Goal: Book appointment/travel/reservation

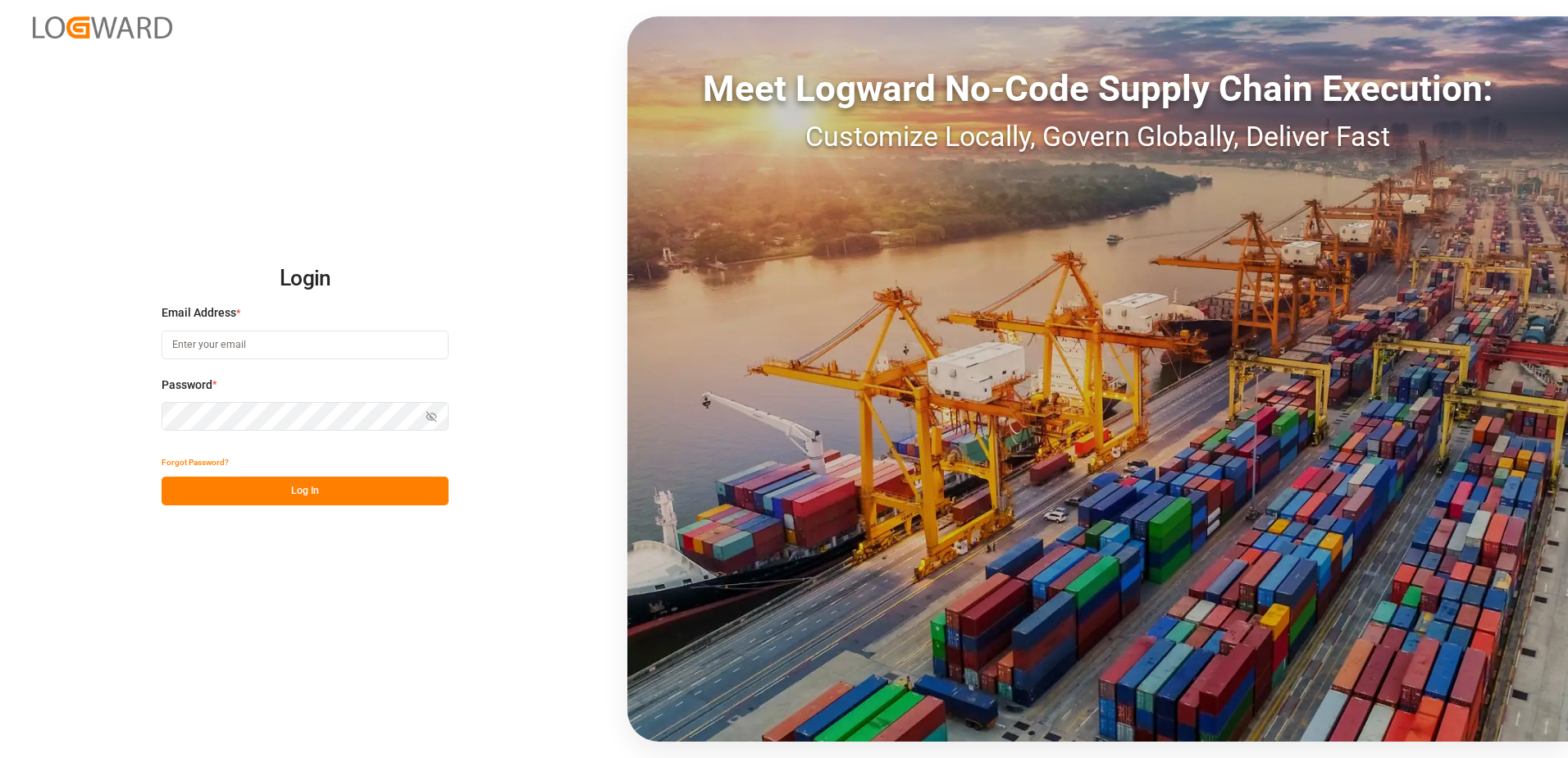
drag, startPoint x: 288, startPoint y: 330, endPoint x: 288, endPoint y: 346, distance: 16.0
click at [289, 330] on input at bounding box center [305, 344] width 287 height 29
type input "[PERSON_NAME][EMAIL_ADDRESS][PERSON_NAME][DOMAIN_NAME]"
click at [250, 434] on div "Password * Show password Password is required." at bounding box center [305, 412] width 287 height 72
click at [249, 401] on div "Password * Show password" at bounding box center [305, 412] width 287 height 72
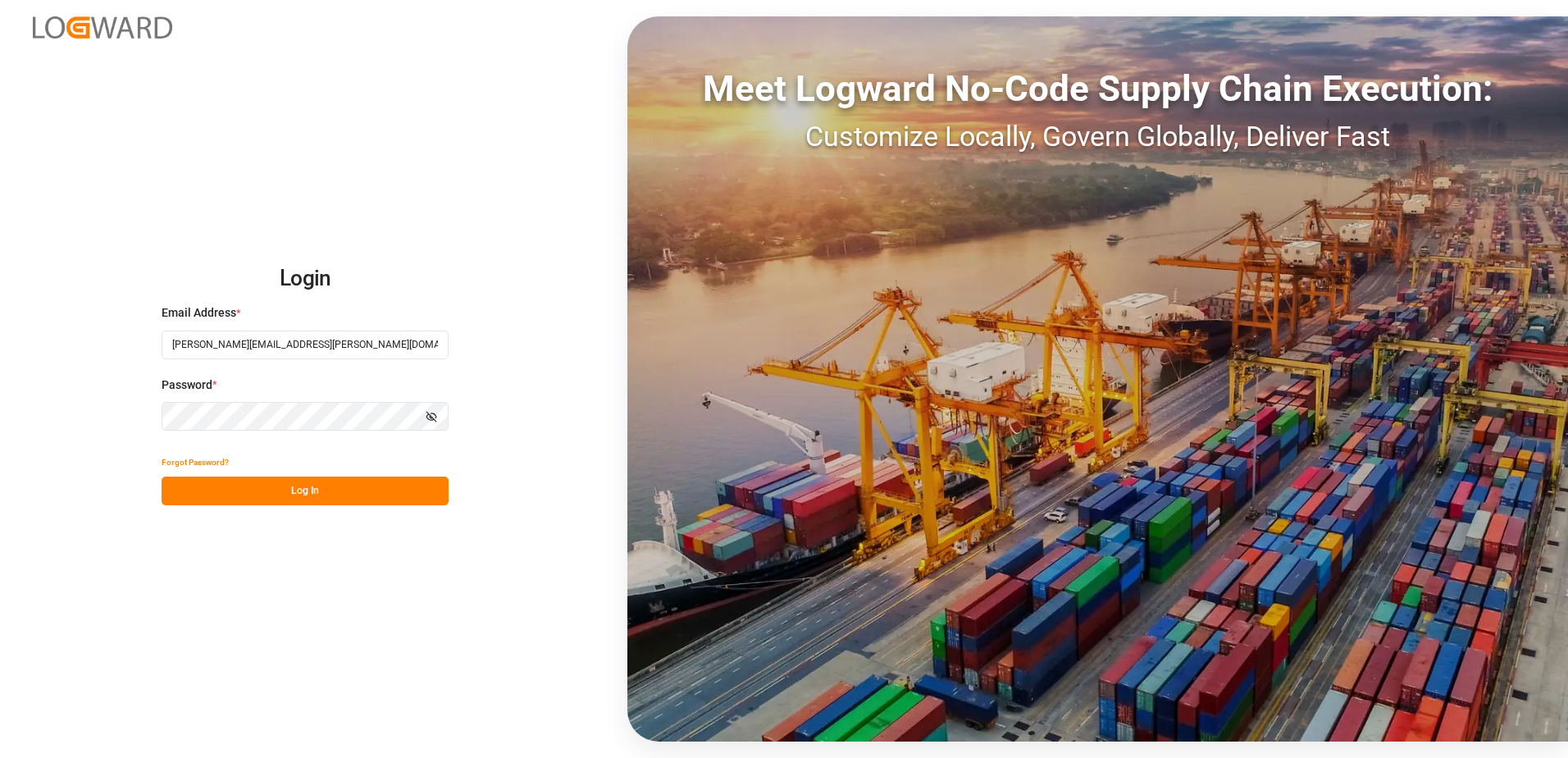
click at [434, 416] on icon "button" at bounding box center [431, 416] width 12 height 12
click at [392, 491] on button "Log In" at bounding box center [305, 490] width 287 height 29
click at [373, 358] on div "Email Address *" at bounding box center [305, 340] width 287 height 72
click at [289, 351] on input at bounding box center [305, 344] width 287 height 29
type input "[PERSON_NAME][EMAIL_ADDRESS][PERSON_NAME][DOMAIN_NAME]"
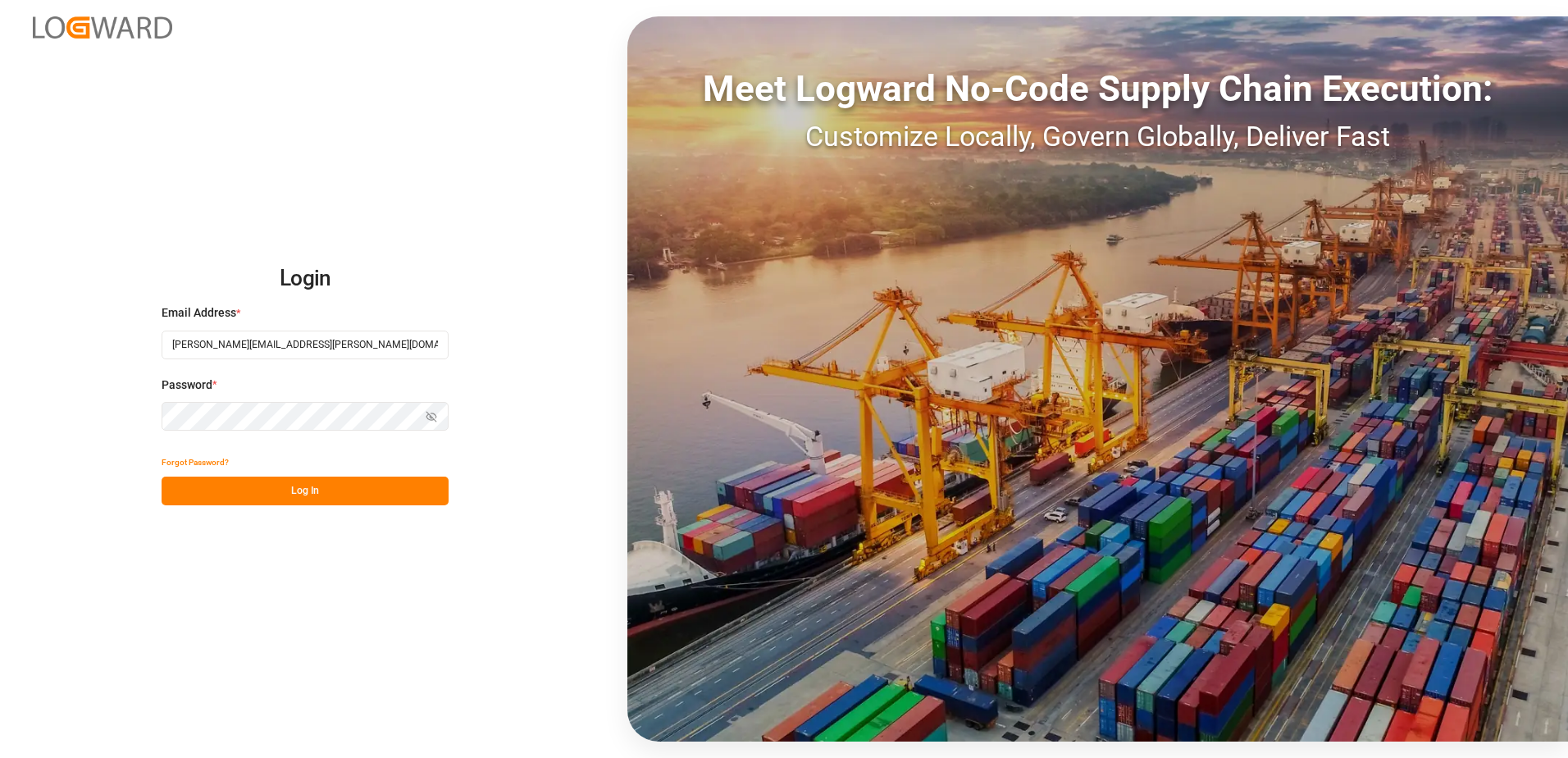
click at [243, 437] on div "Password * Show password Password is required." at bounding box center [305, 412] width 287 height 72
click at [439, 407] on button "Show password" at bounding box center [431, 415] width 35 height 29
click at [371, 487] on button "Log In" at bounding box center [305, 490] width 287 height 29
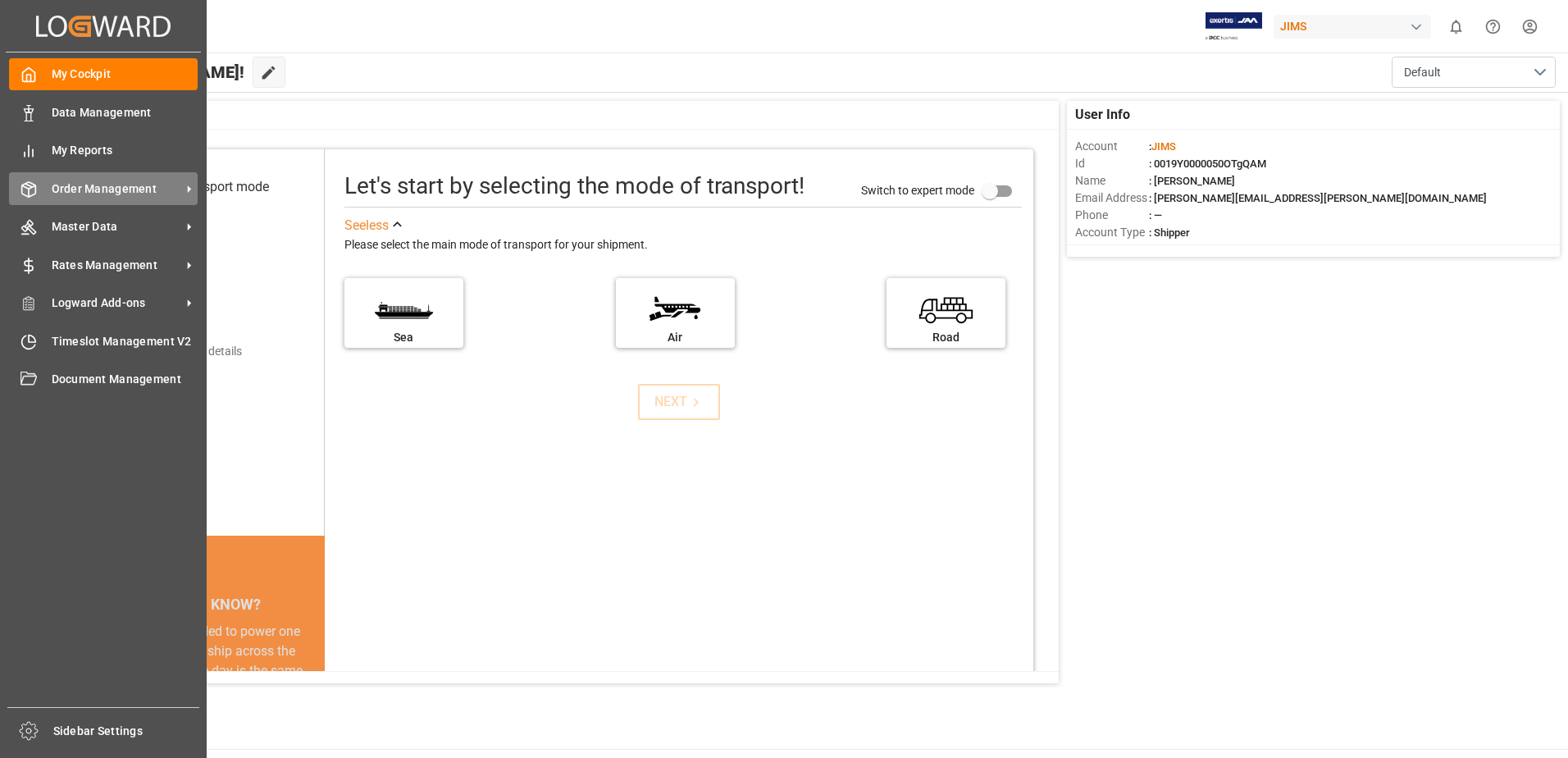
click at [108, 178] on div "Order Management Order Management" at bounding box center [103, 188] width 188 height 32
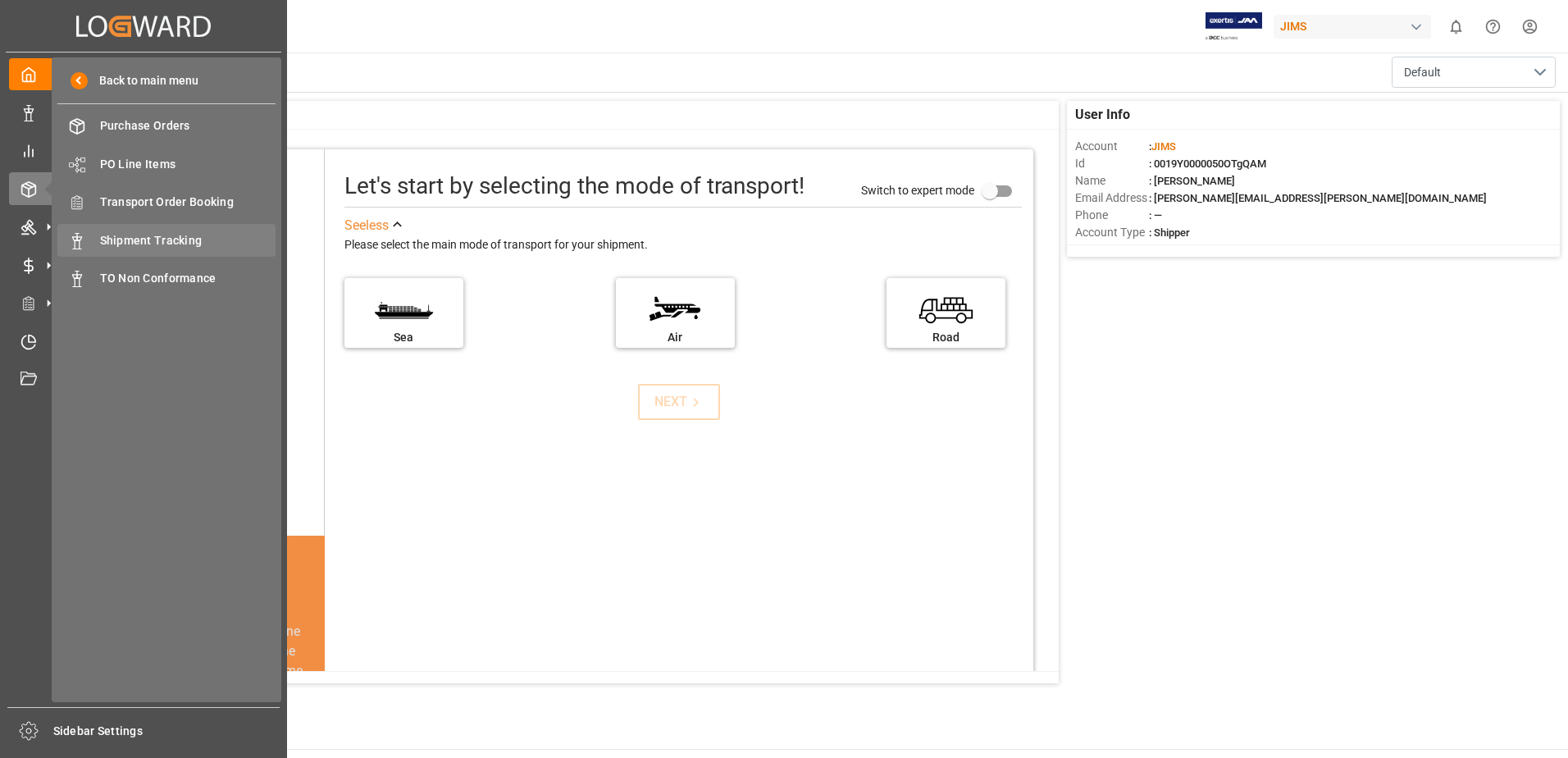
click at [176, 236] on span "Shipment Tracking" at bounding box center [188, 241] width 177 height 17
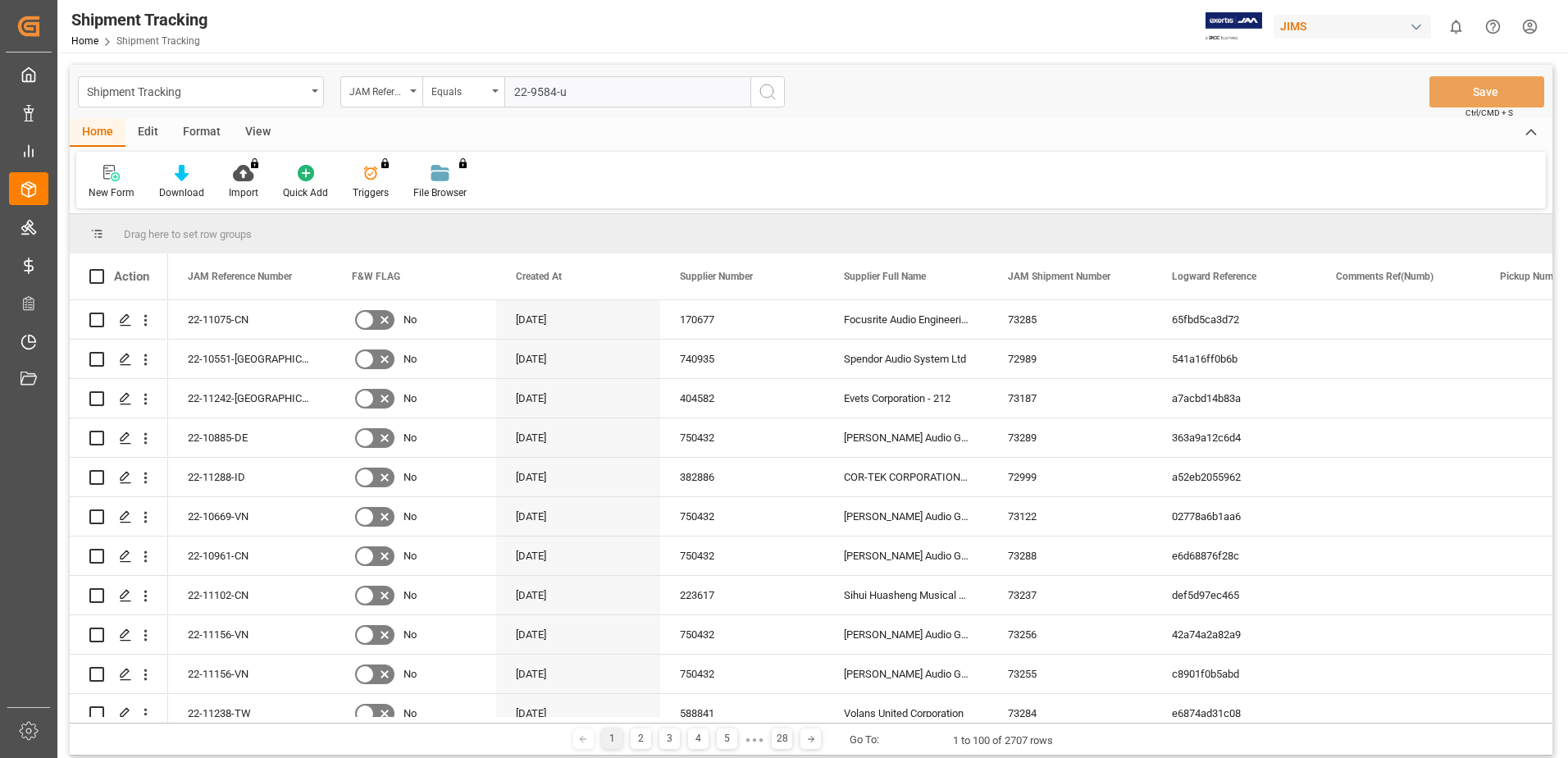
type input "22-9584-us"
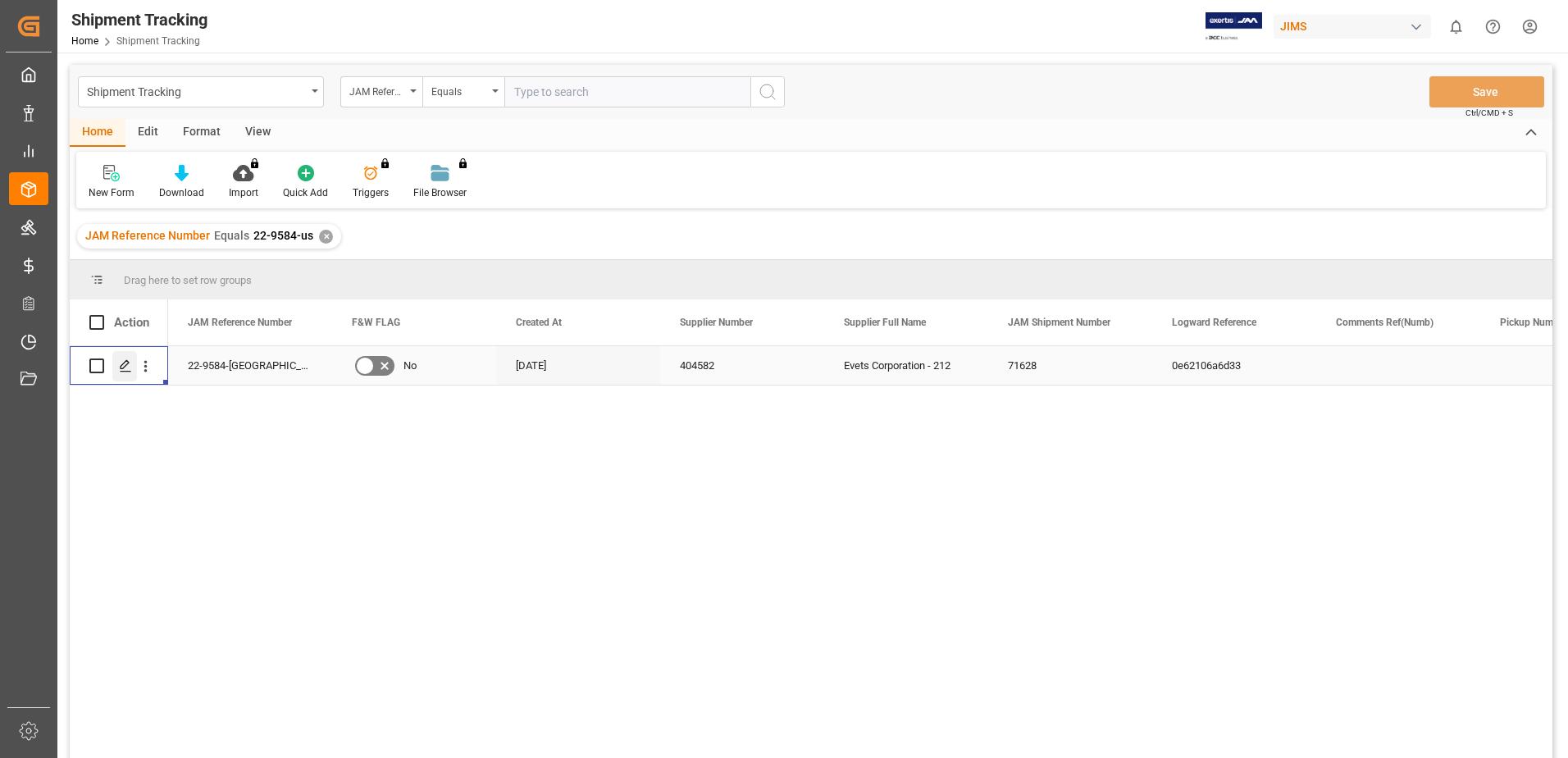
click at [125, 367] on polygon "Press SPACE to select this row." at bounding box center [124, 365] width 8 height 8
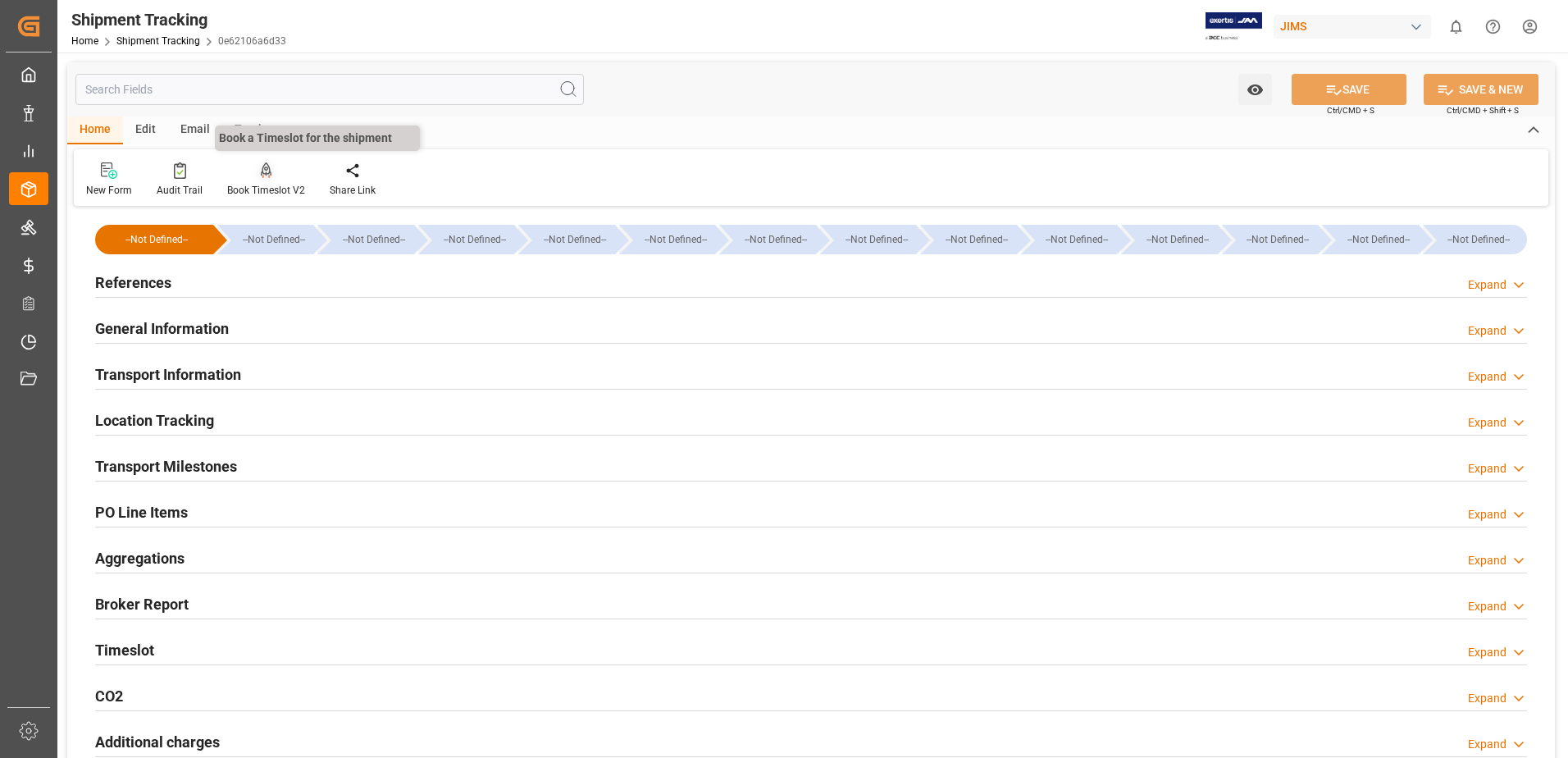
click at [266, 172] on icon at bounding box center [266, 169] width 12 height 14
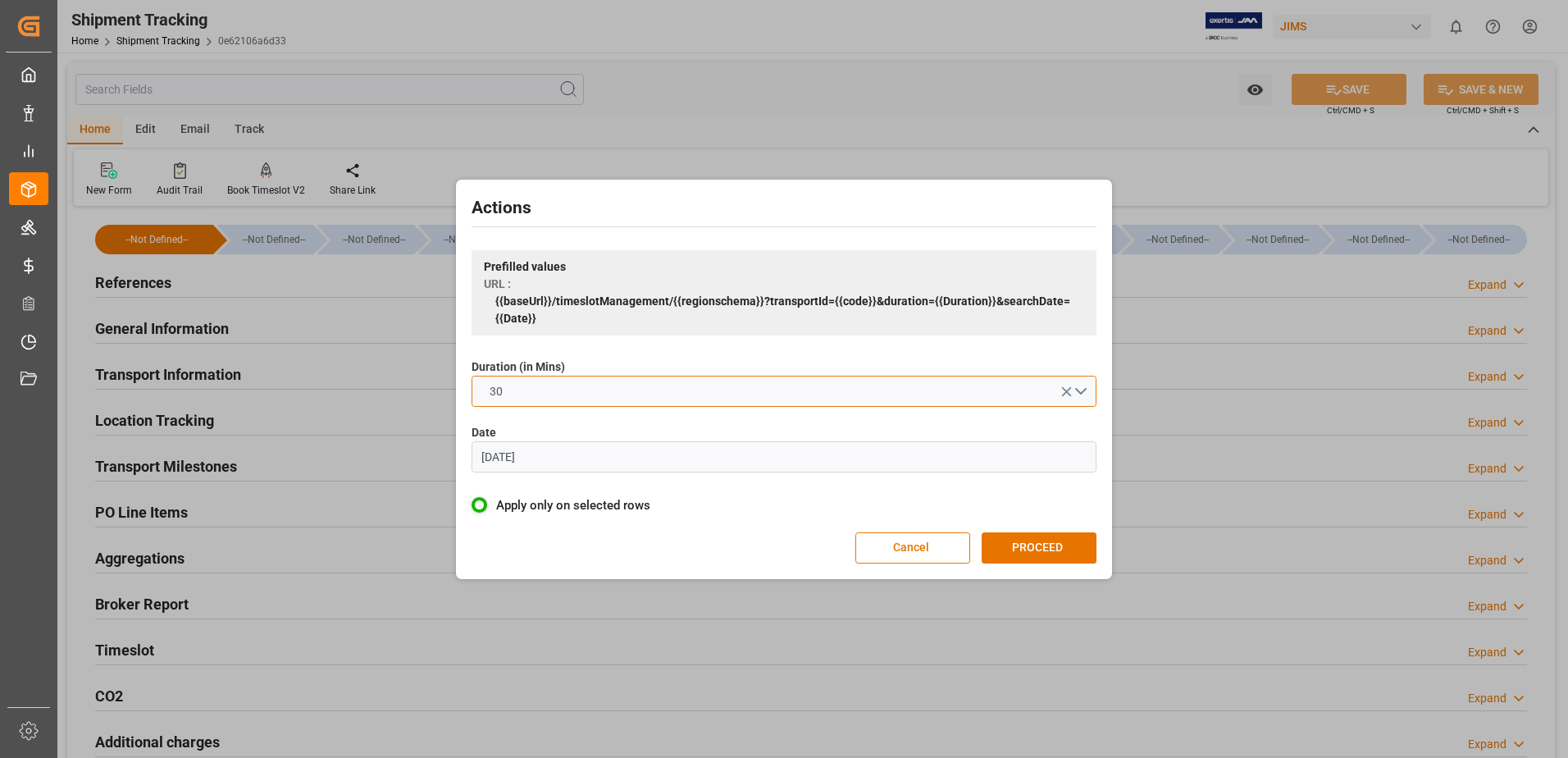
click at [787, 381] on button "30" at bounding box center [784, 391] width 625 height 32
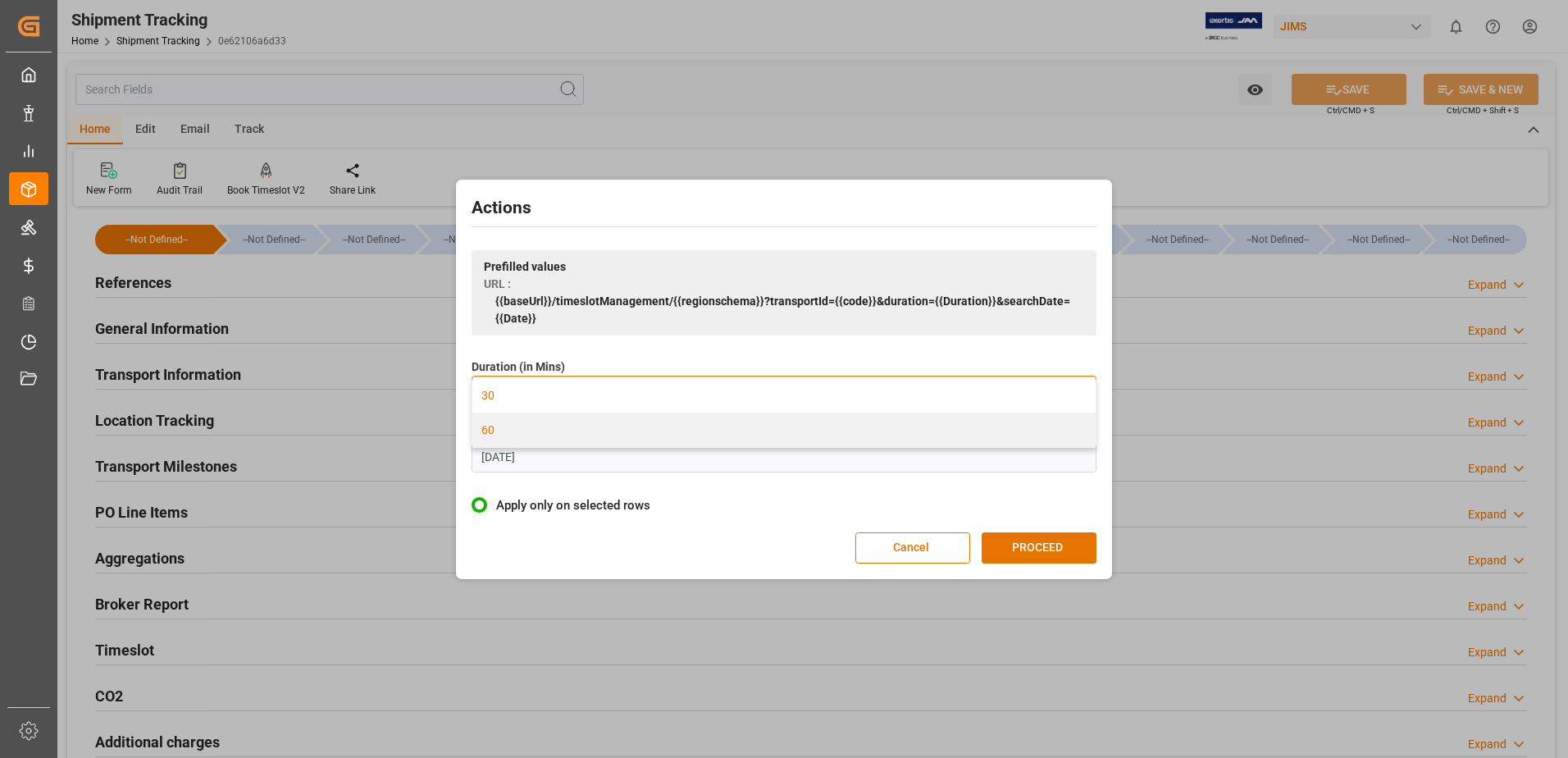
click at [648, 439] on div "60" at bounding box center [784, 430] width 623 height 35
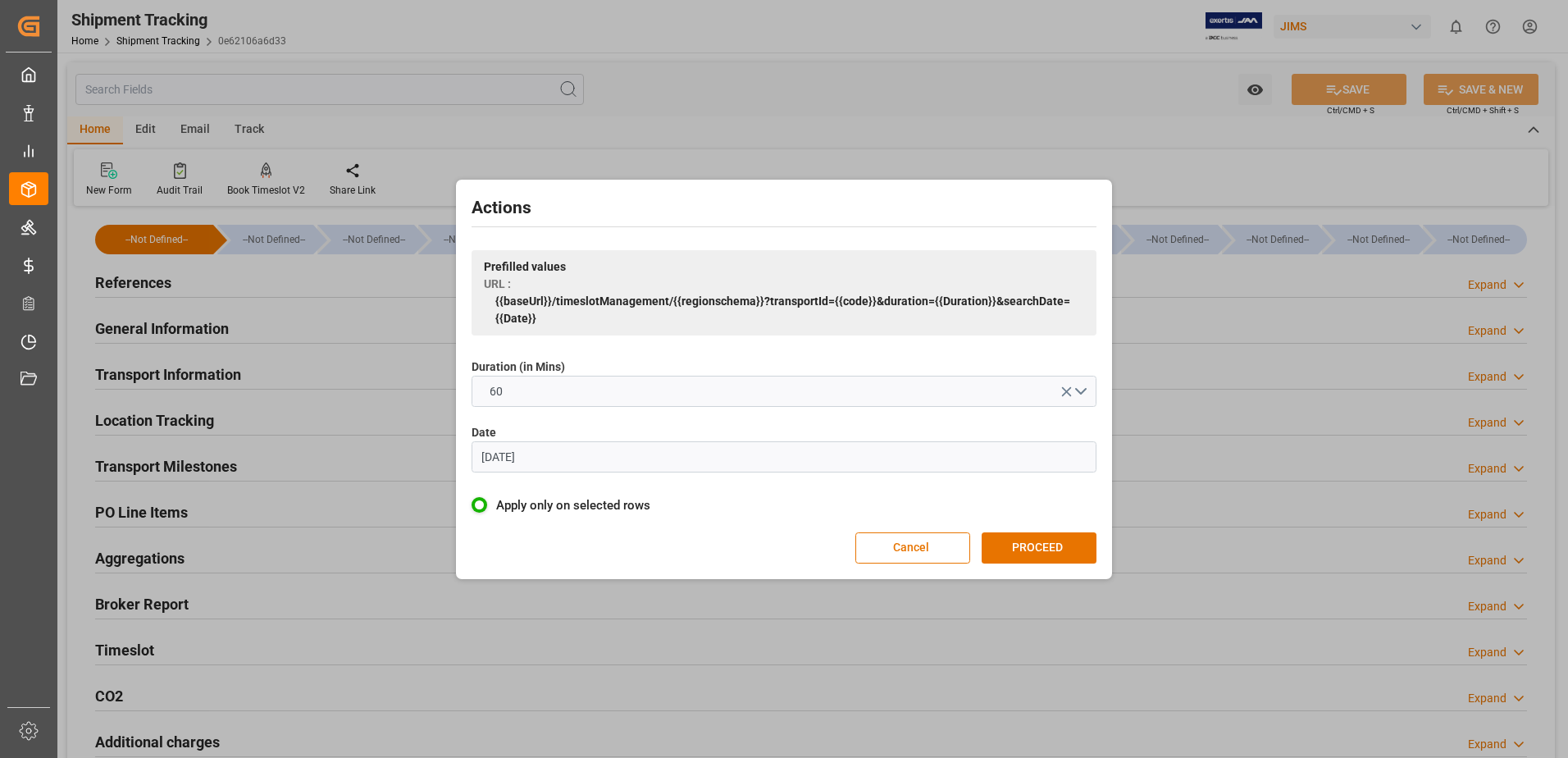
click at [594, 463] on input "07.06.2023" at bounding box center [784, 457] width 625 height 32
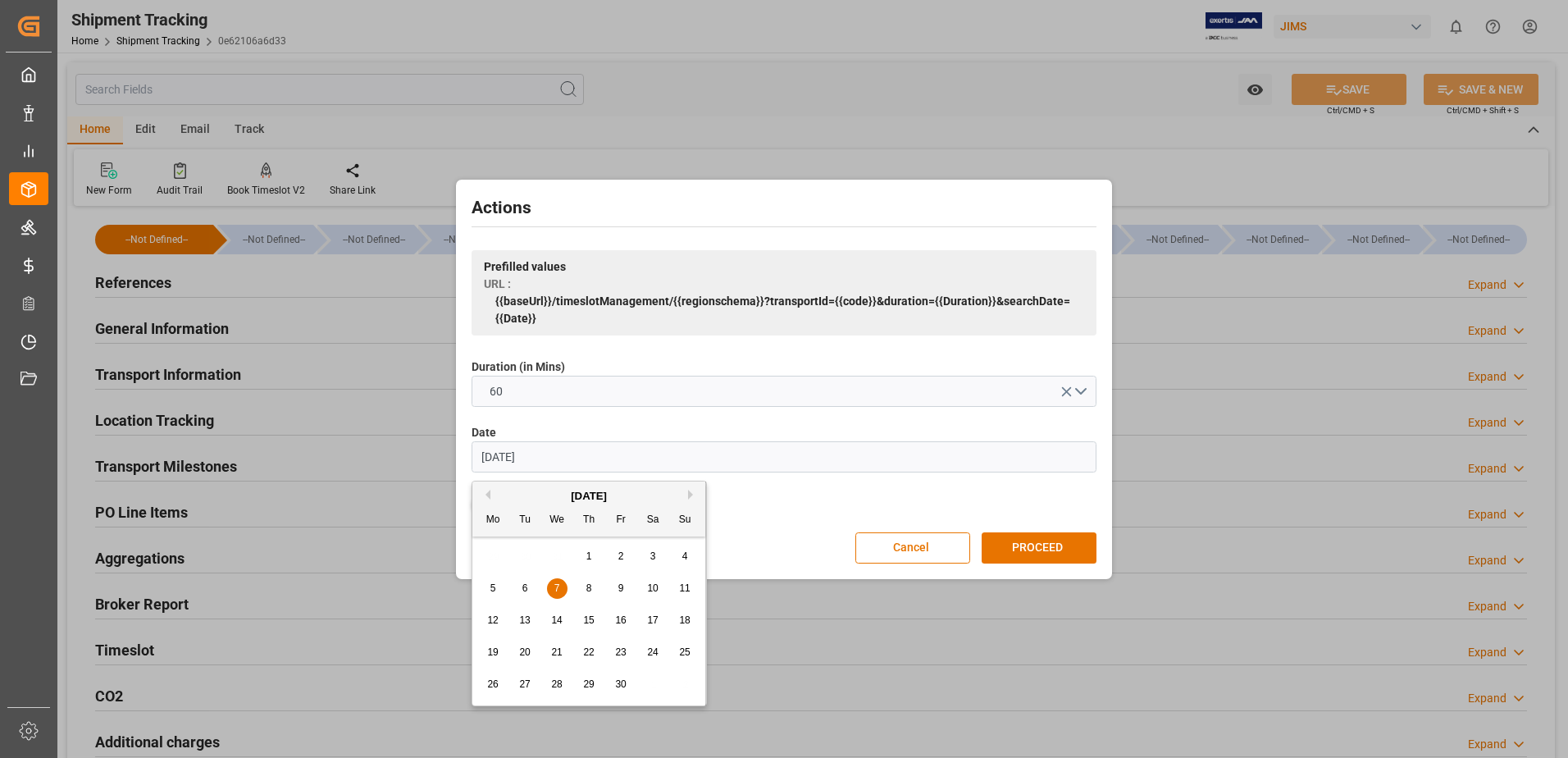
click at [594, 463] on input "07.06.2023" at bounding box center [784, 457] width 625 height 32
click at [556, 593] on span "8" at bounding box center [557, 588] width 6 height 12
type input "08.10.2025"
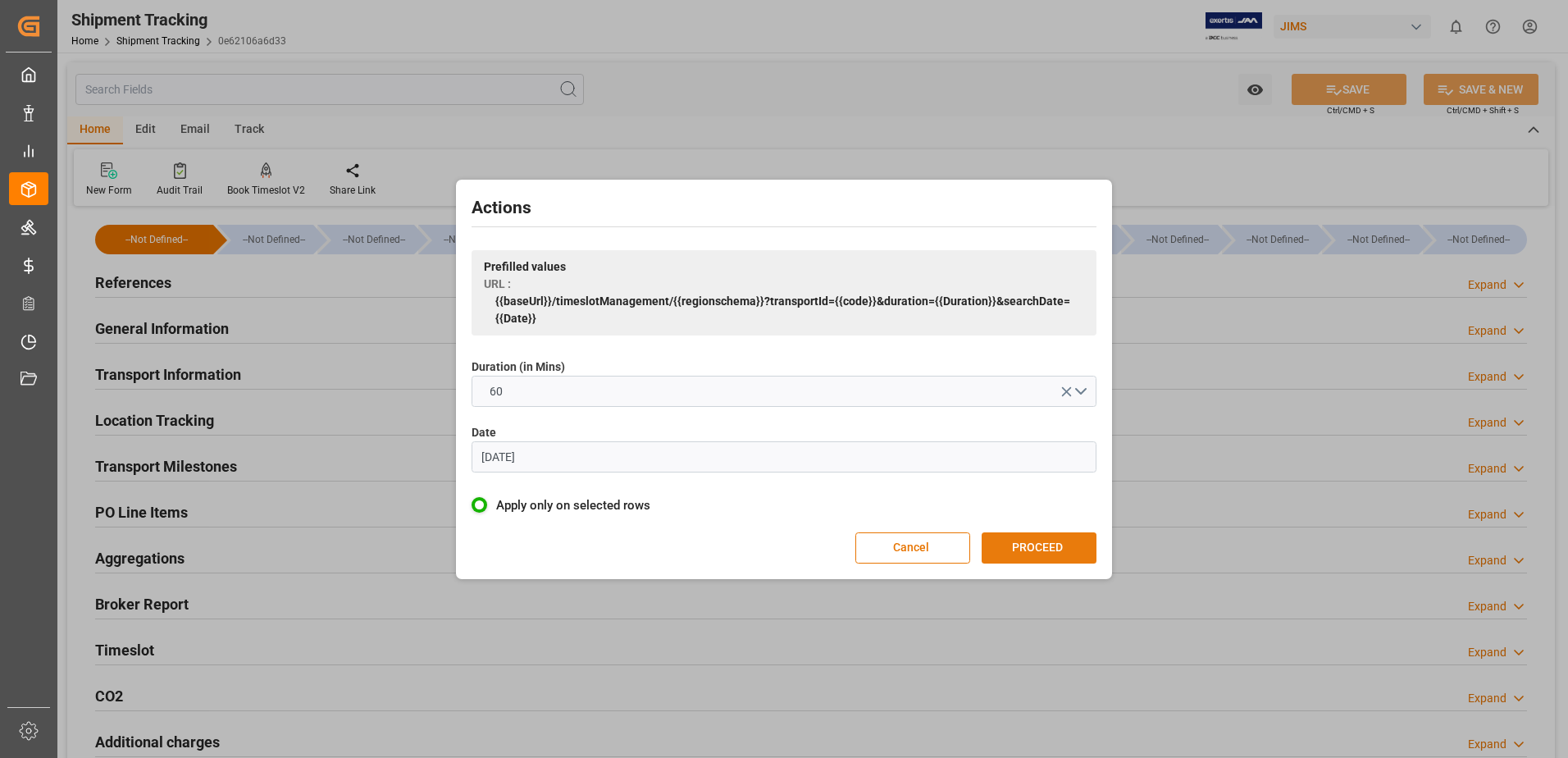
click at [1042, 542] on button "PROCEED" at bounding box center [1040, 548] width 114 height 32
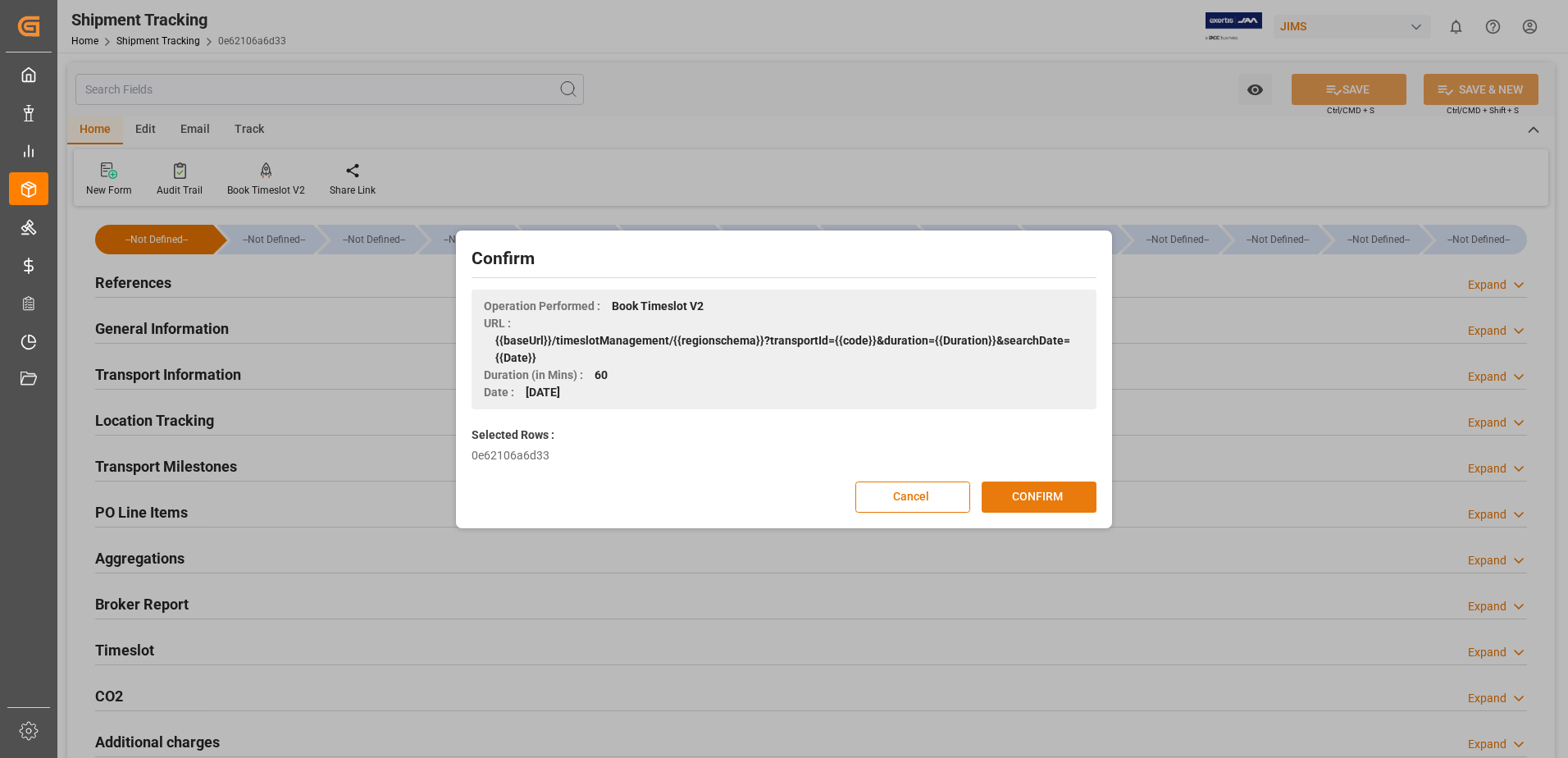
click at [1086, 488] on button "CONFIRM" at bounding box center [1040, 497] width 114 height 32
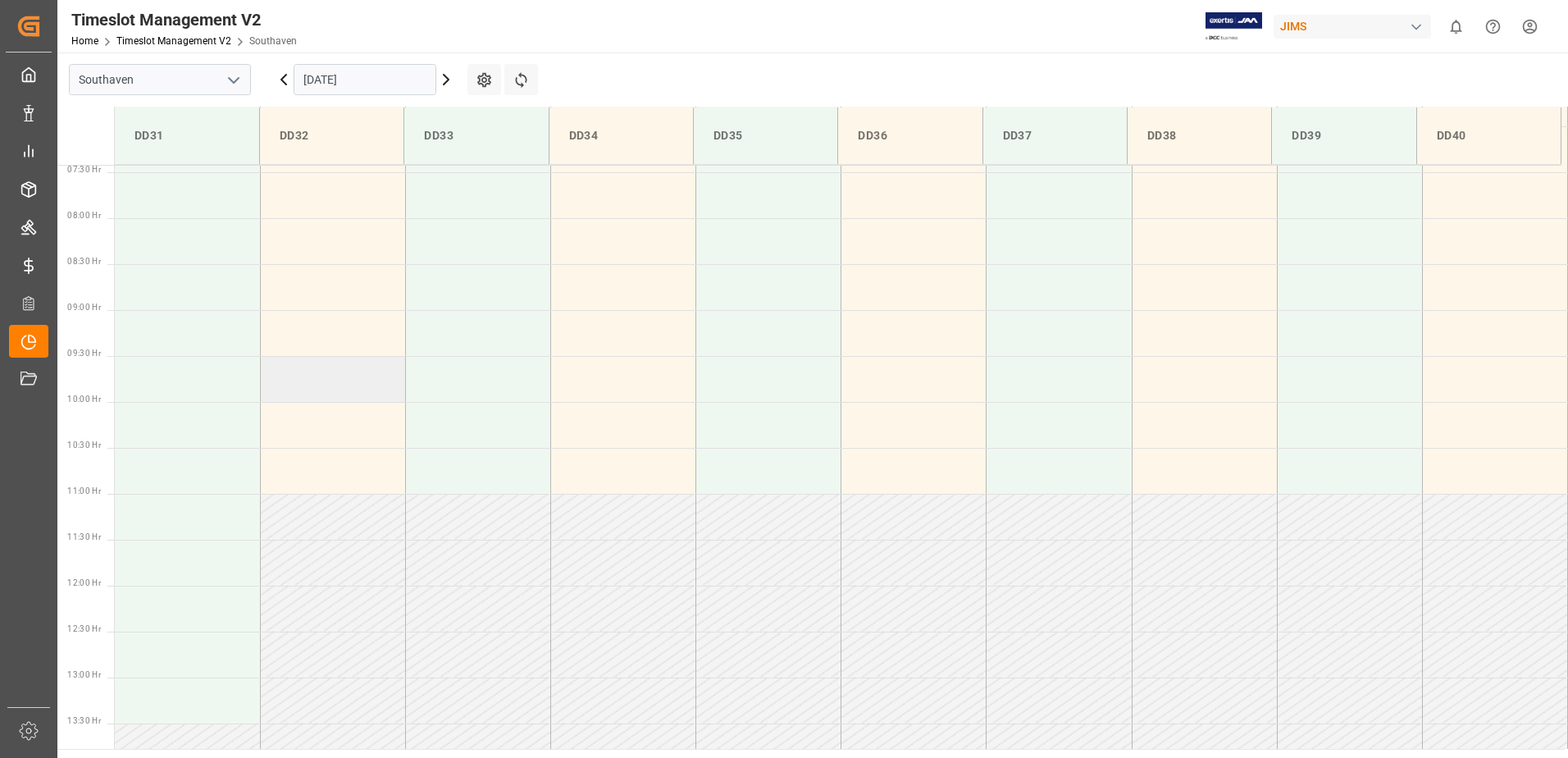
scroll to position [764, 0]
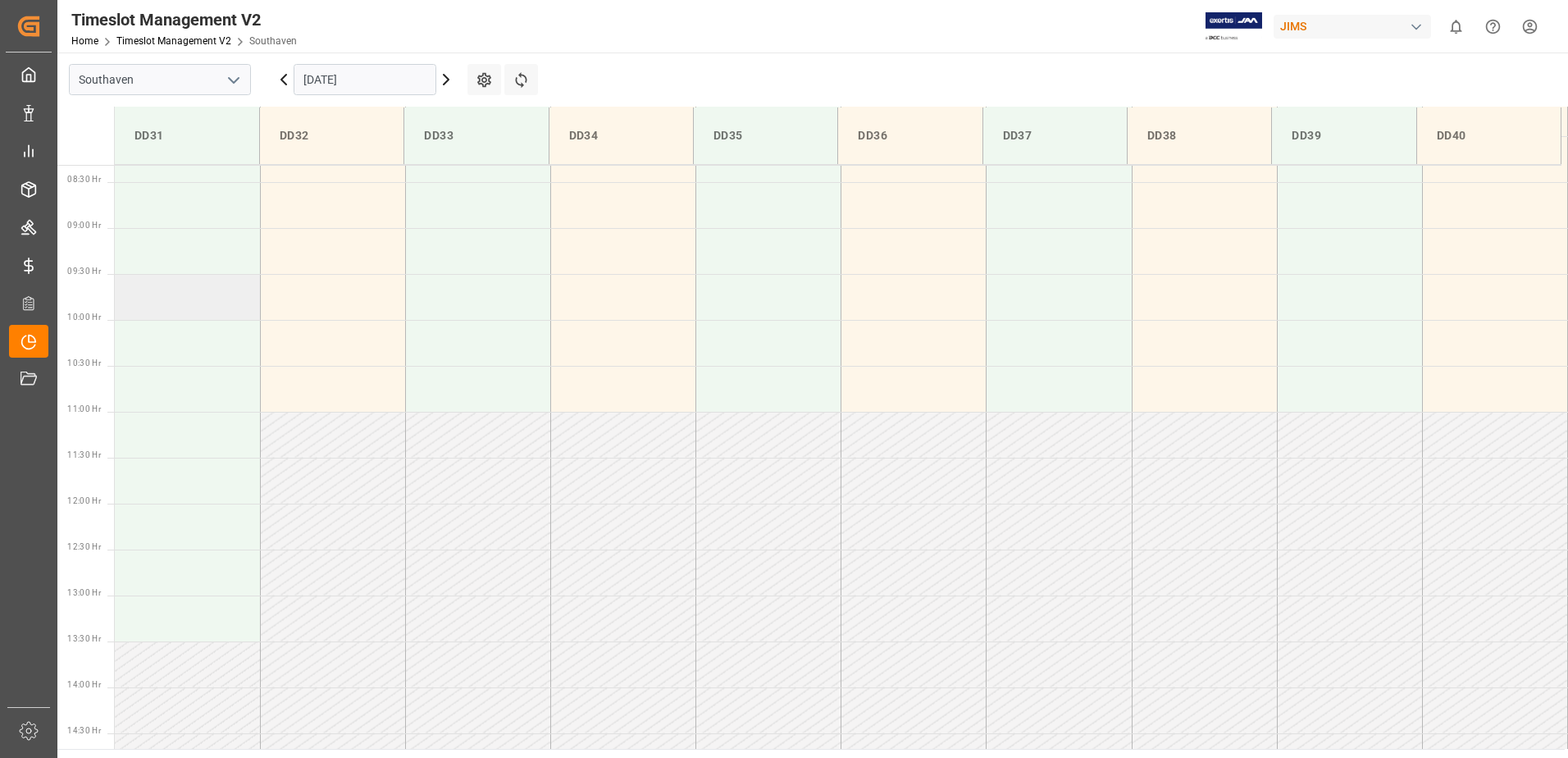
click at [139, 301] on td at bounding box center [187, 296] width 145 height 46
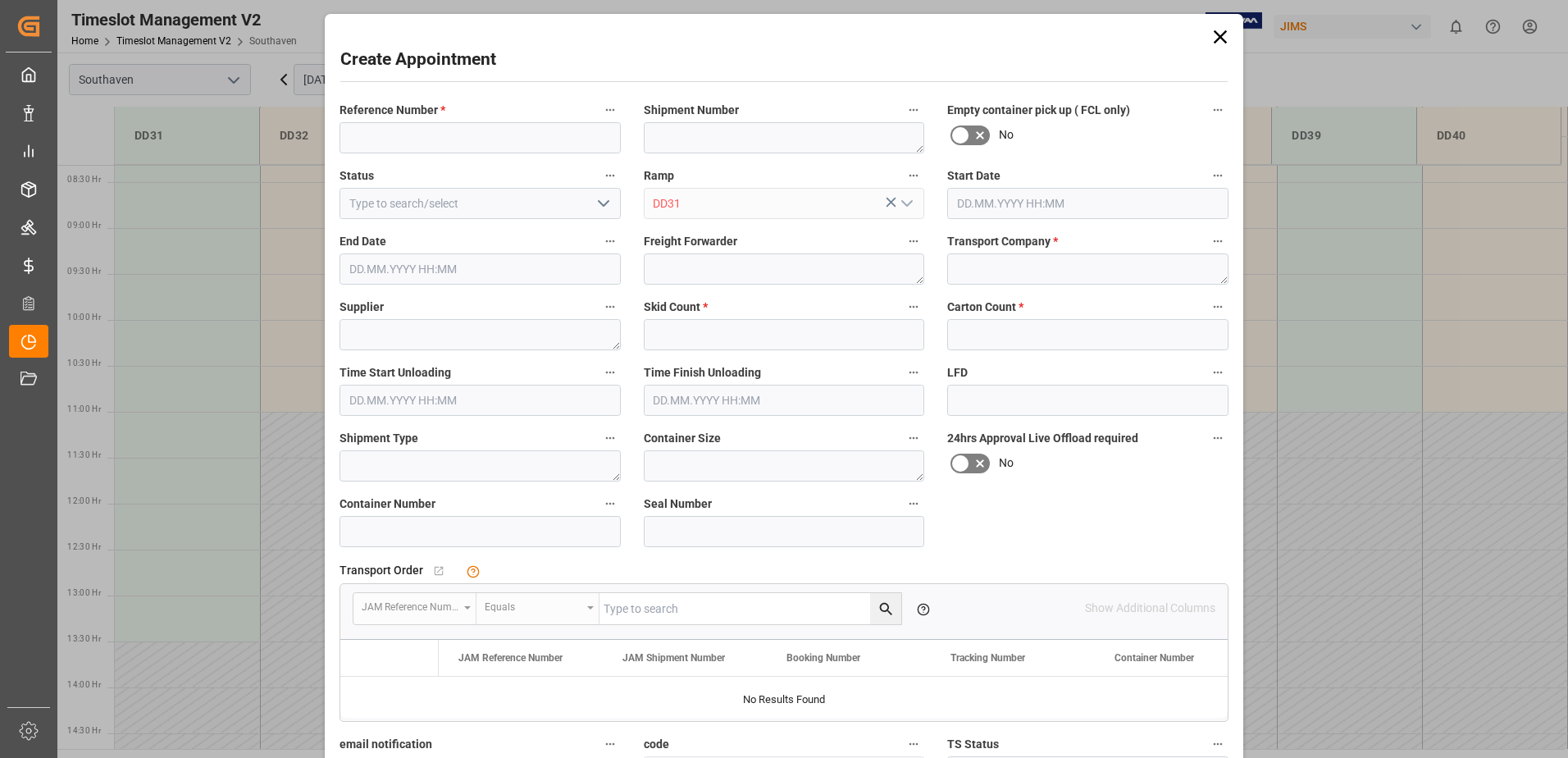
type input "08.10.2025 09:30"
type input "08.10.2025 10:00"
click at [494, 139] on input at bounding box center [480, 138] width 281 height 32
type input "22-9584-us"
click at [991, 264] on textarea at bounding box center [1088, 270] width 281 height 32
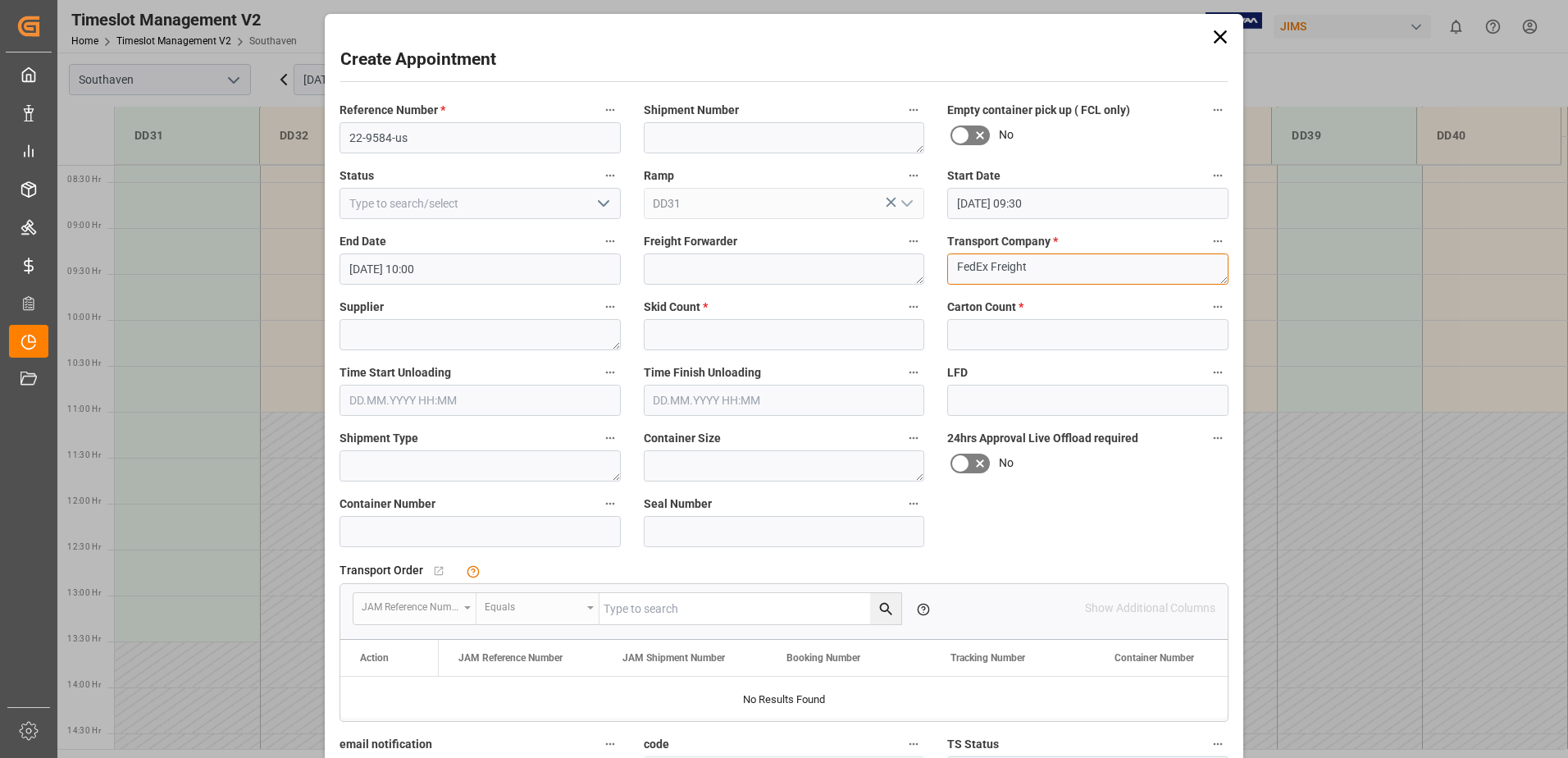
type textarea "FedEx Freight"
click at [869, 346] on input "text" at bounding box center [784, 335] width 281 height 32
type input "1"
drag, startPoint x: 965, startPoint y: 315, endPoint x: 976, endPoint y: 339, distance: 26.4
click at [967, 329] on div "Carton Count *" at bounding box center [1088, 323] width 304 height 66
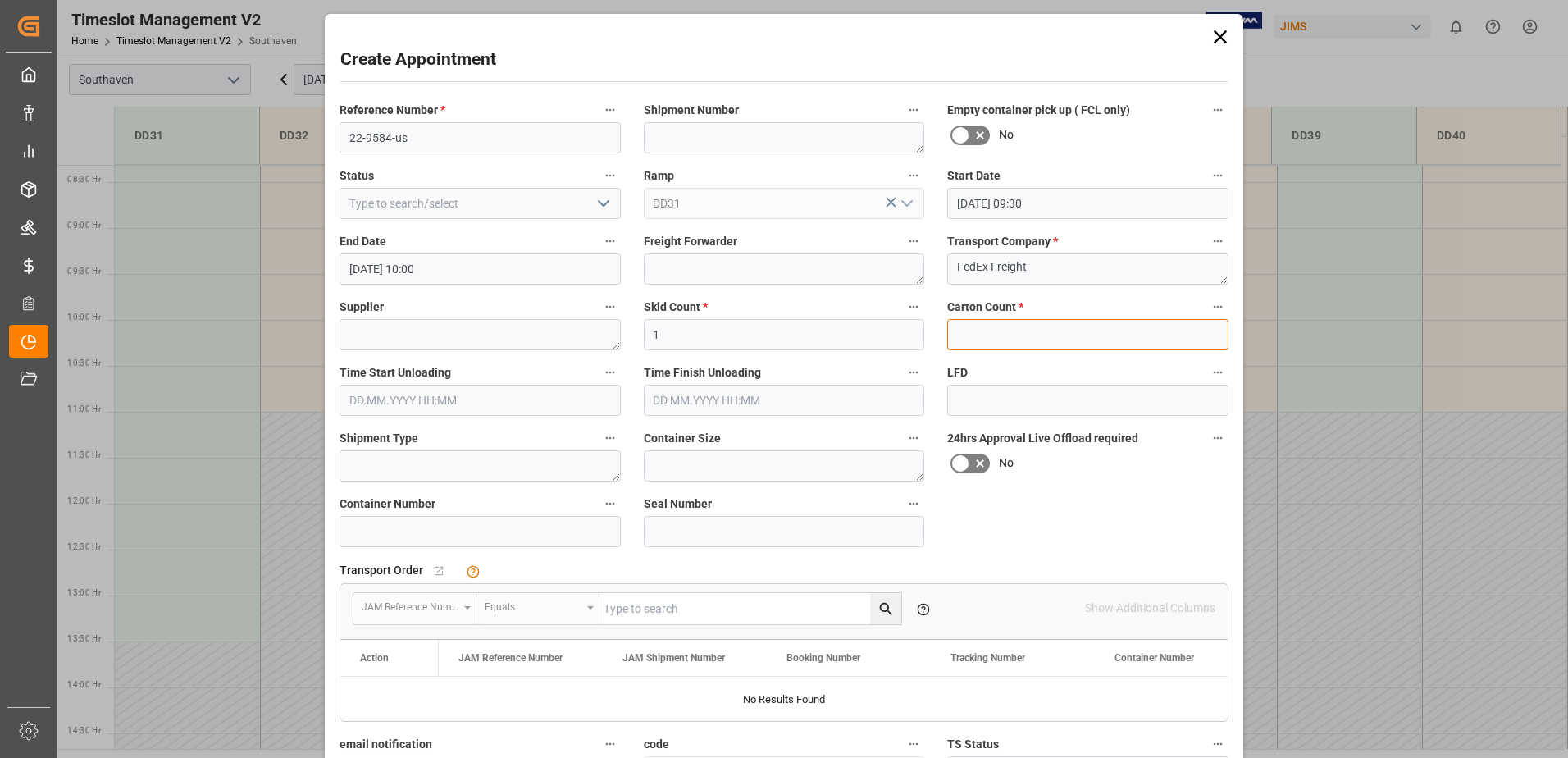
click at [979, 338] on input "text" at bounding box center [1088, 335] width 281 height 32
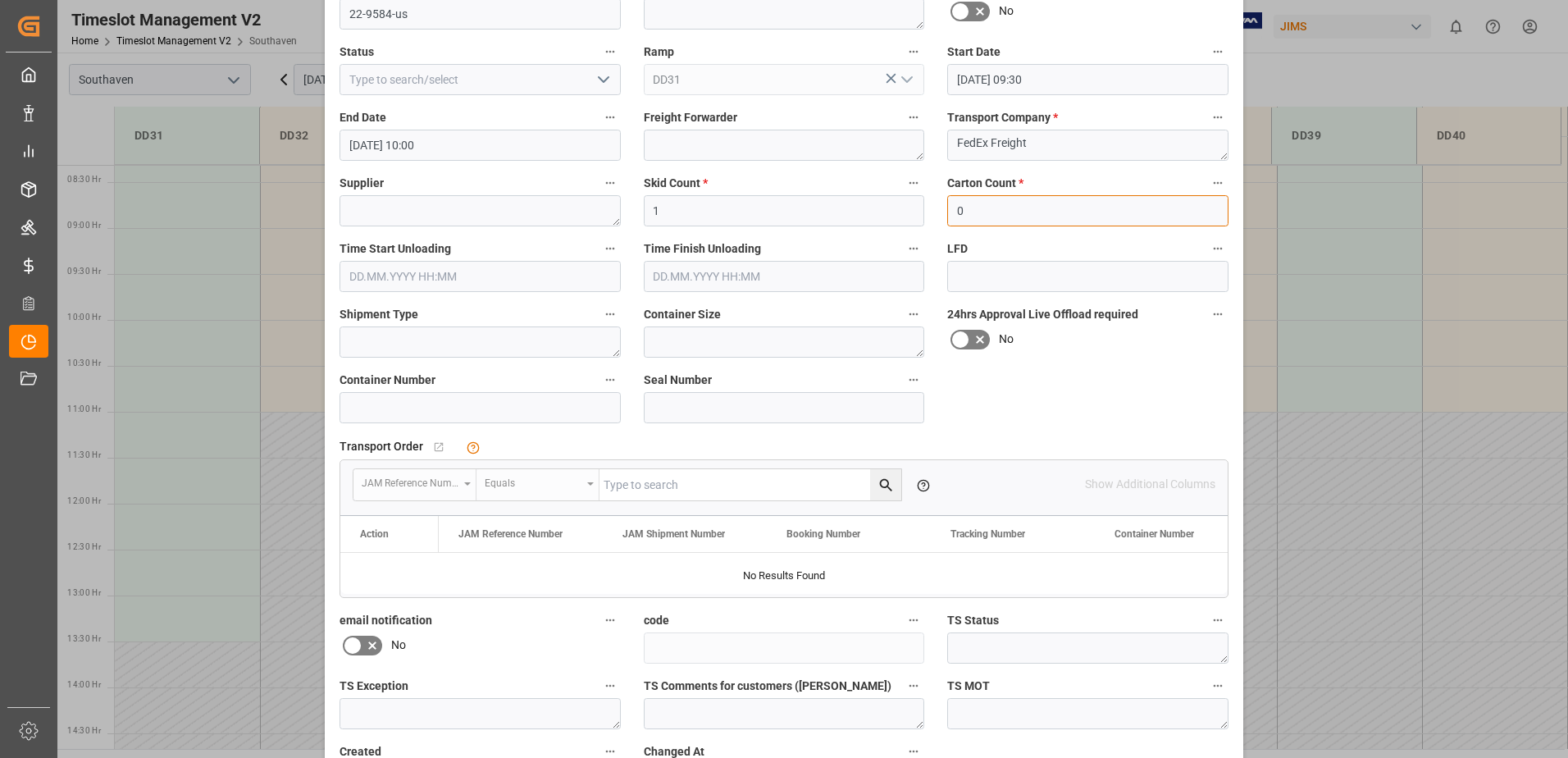
scroll to position [245, 0]
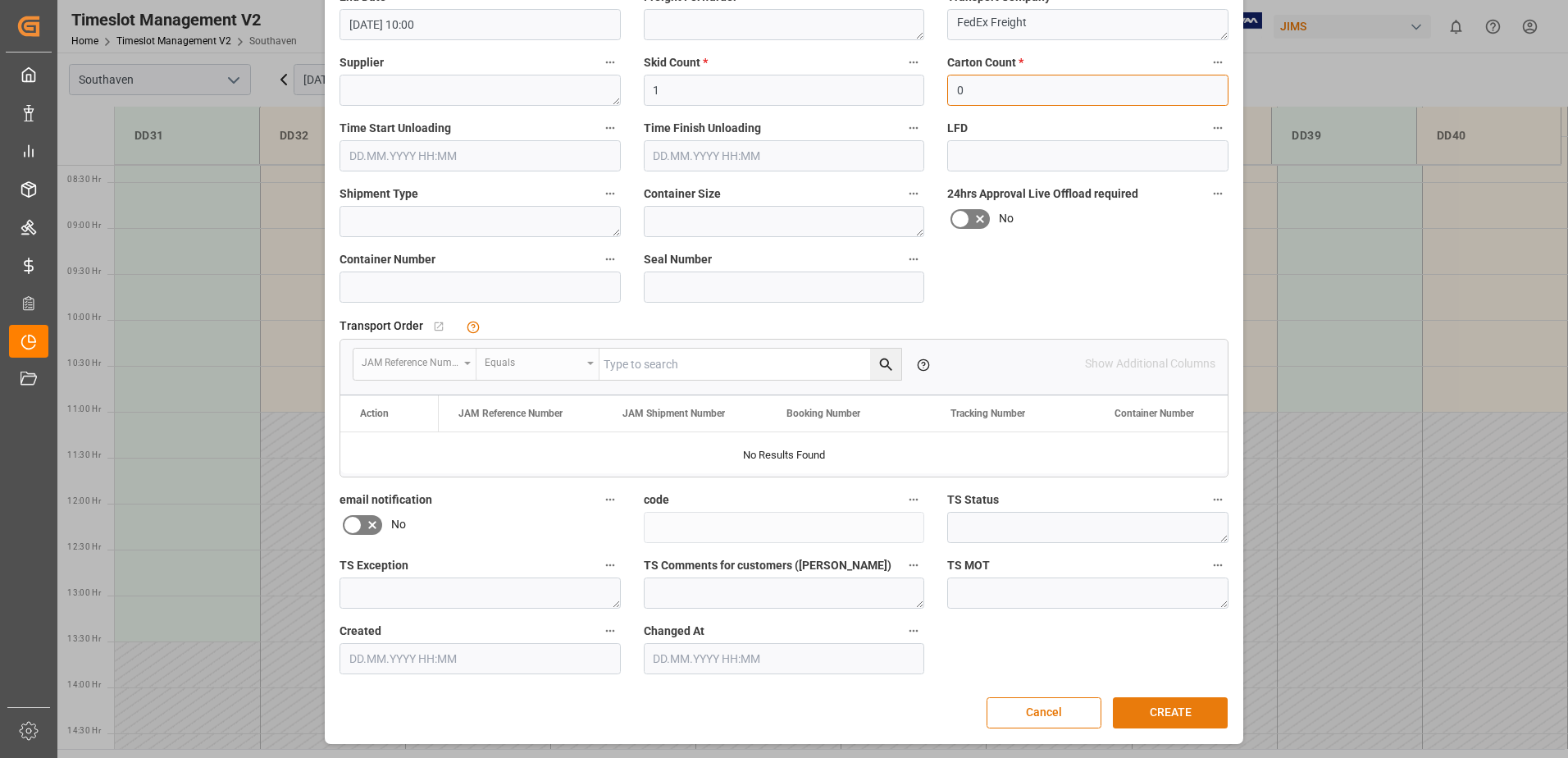
type input "0"
click at [1152, 719] on button "CREATE" at bounding box center [1171, 712] width 114 height 32
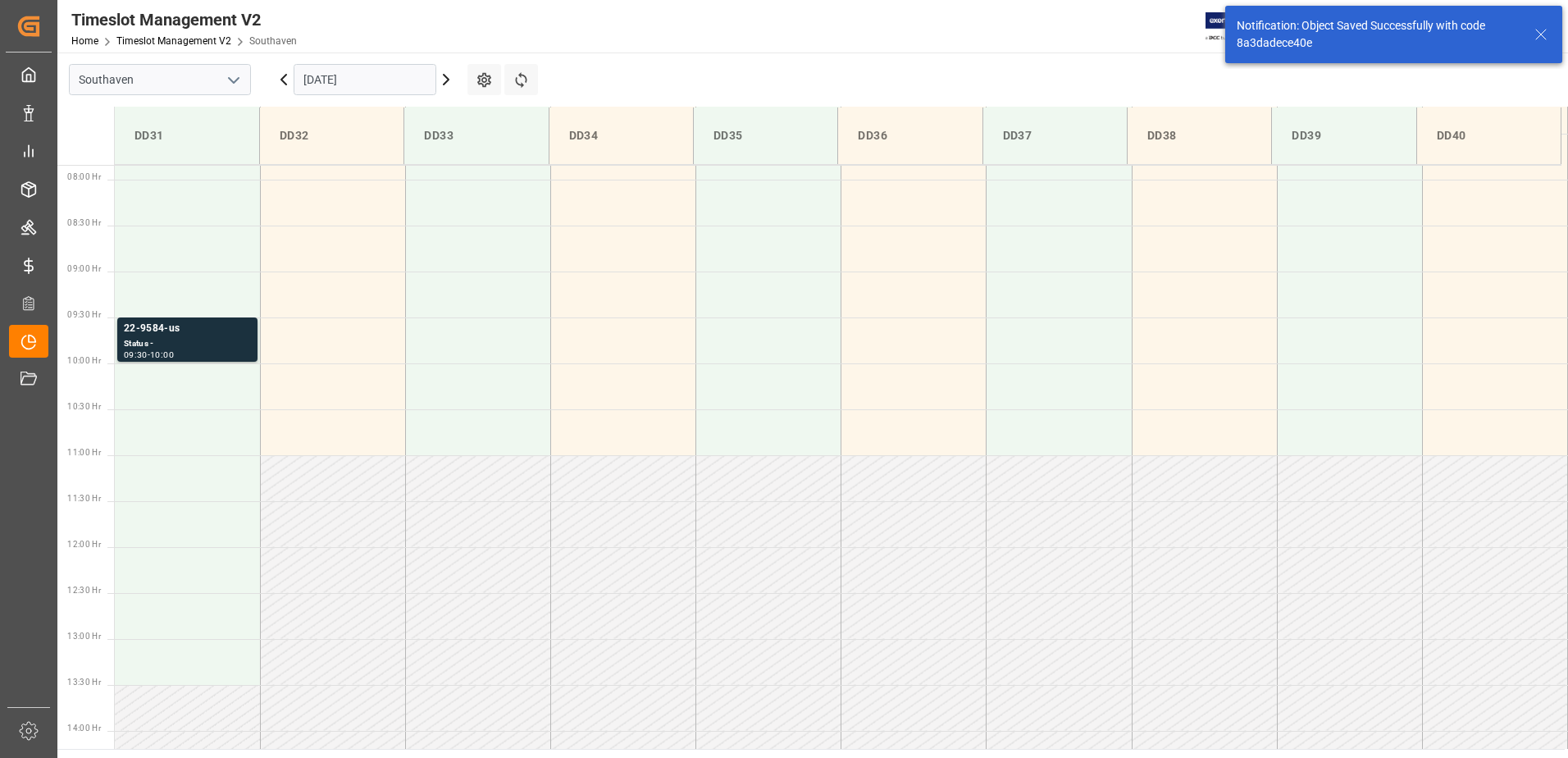
scroll to position [724, 0]
click at [1131, 75] on main "Southaven 08.10.2025 Settings Refresh Time Slots DD31 DD32 DD33 DD34 DD35 DD36 …" at bounding box center [811, 400] width 1507 height 696
click at [1543, 28] on icon at bounding box center [1541, 35] width 20 height 20
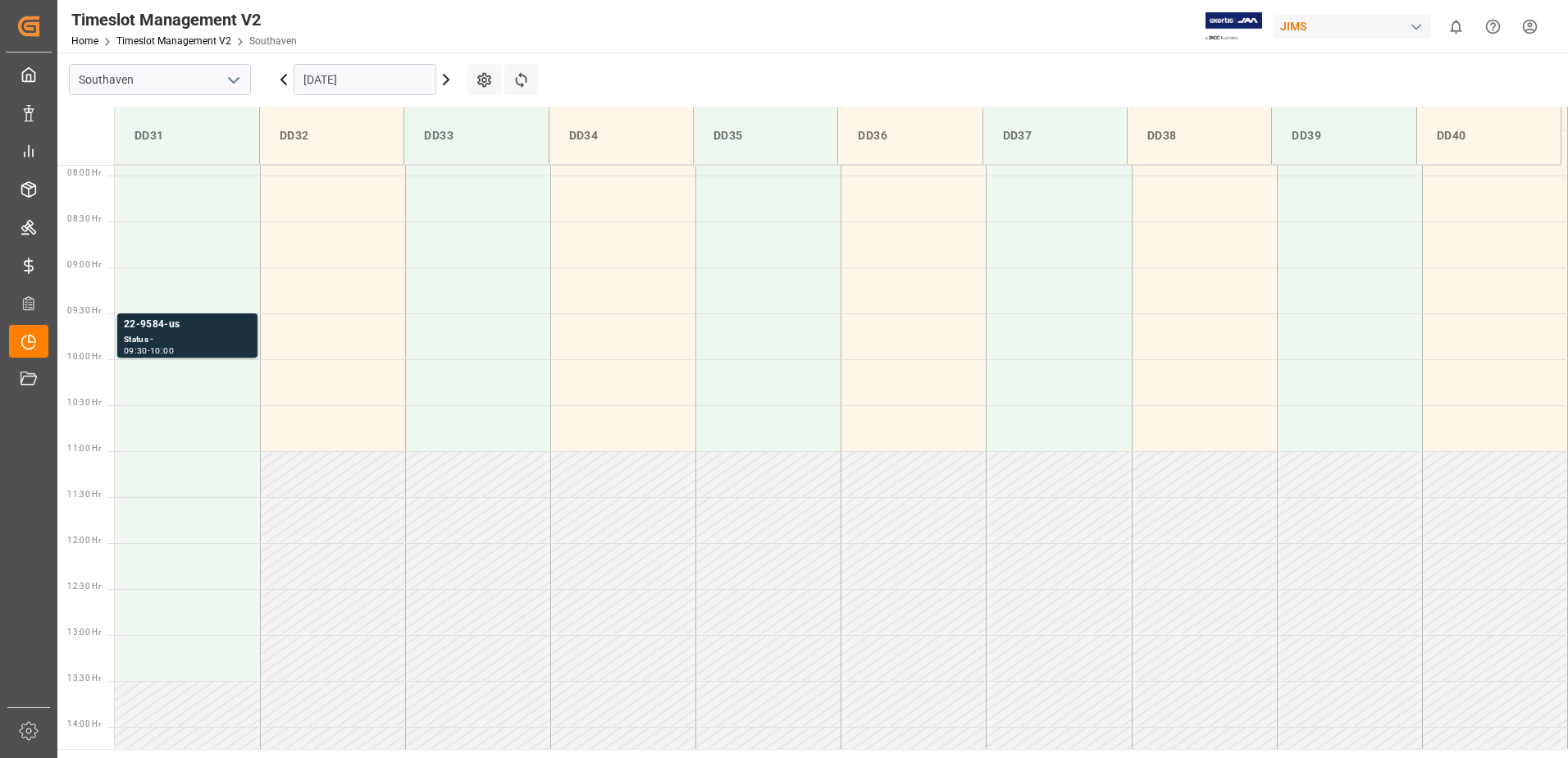
click at [1530, 22] on html "Created by potrace 1.15, written by Peter Selinger 2001-2017 Created by potrace…" at bounding box center [784, 379] width 1568 height 758
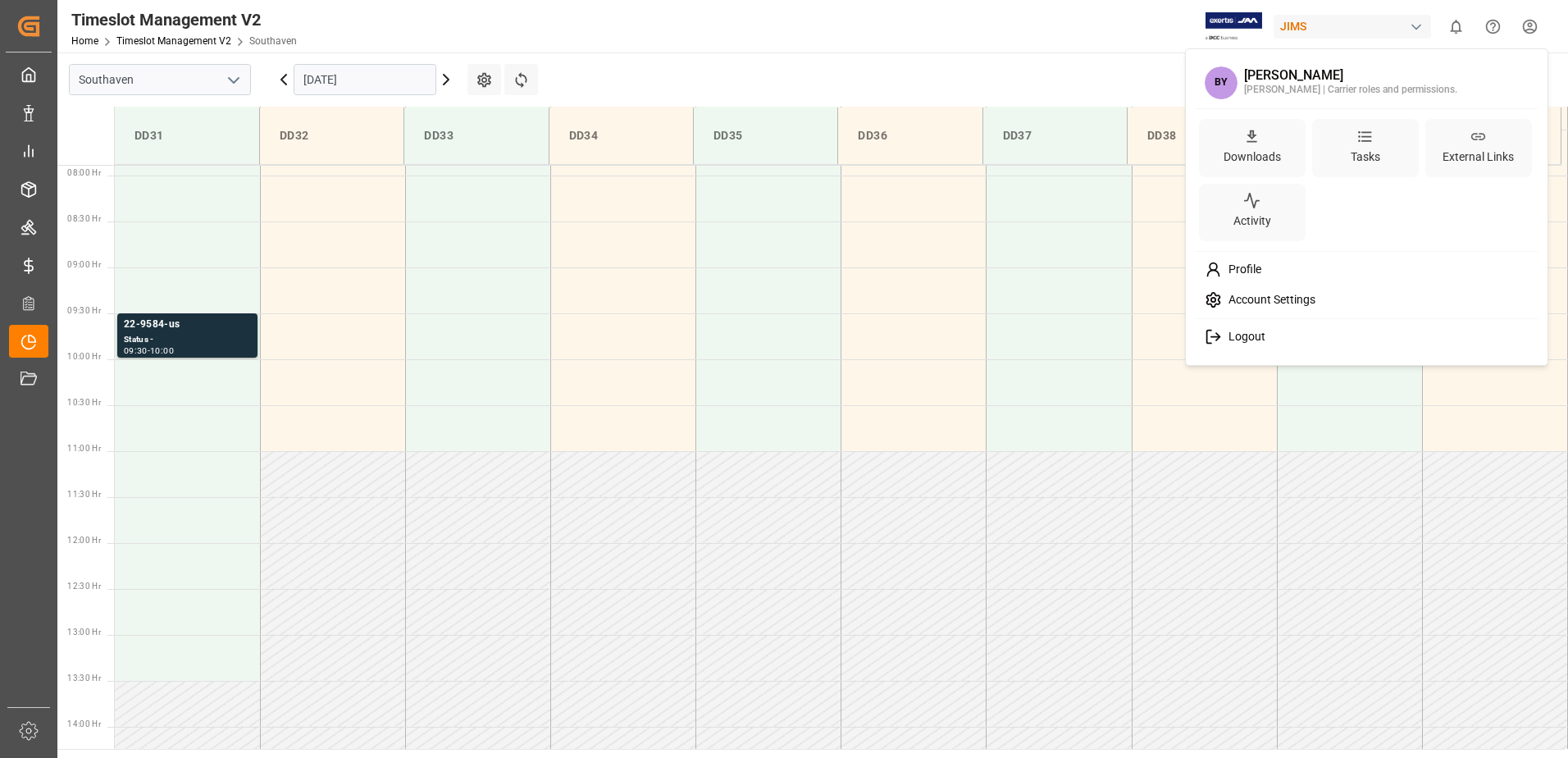
click at [1251, 333] on div "Logout" at bounding box center [1367, 337] width 336 height 31
